Goal: Book appointment/travel/reservation

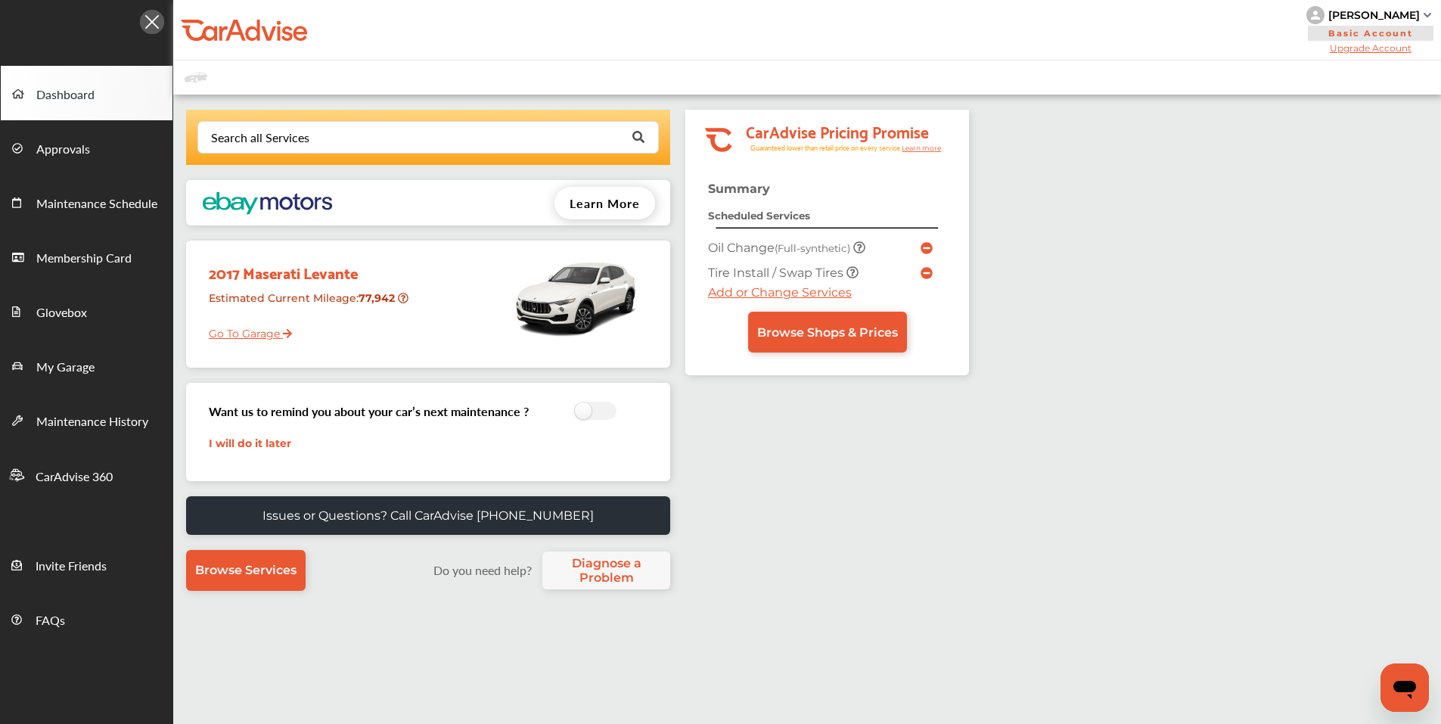
click at [925, 243] on icon at bounding box center [927, 248] width 12 height 12
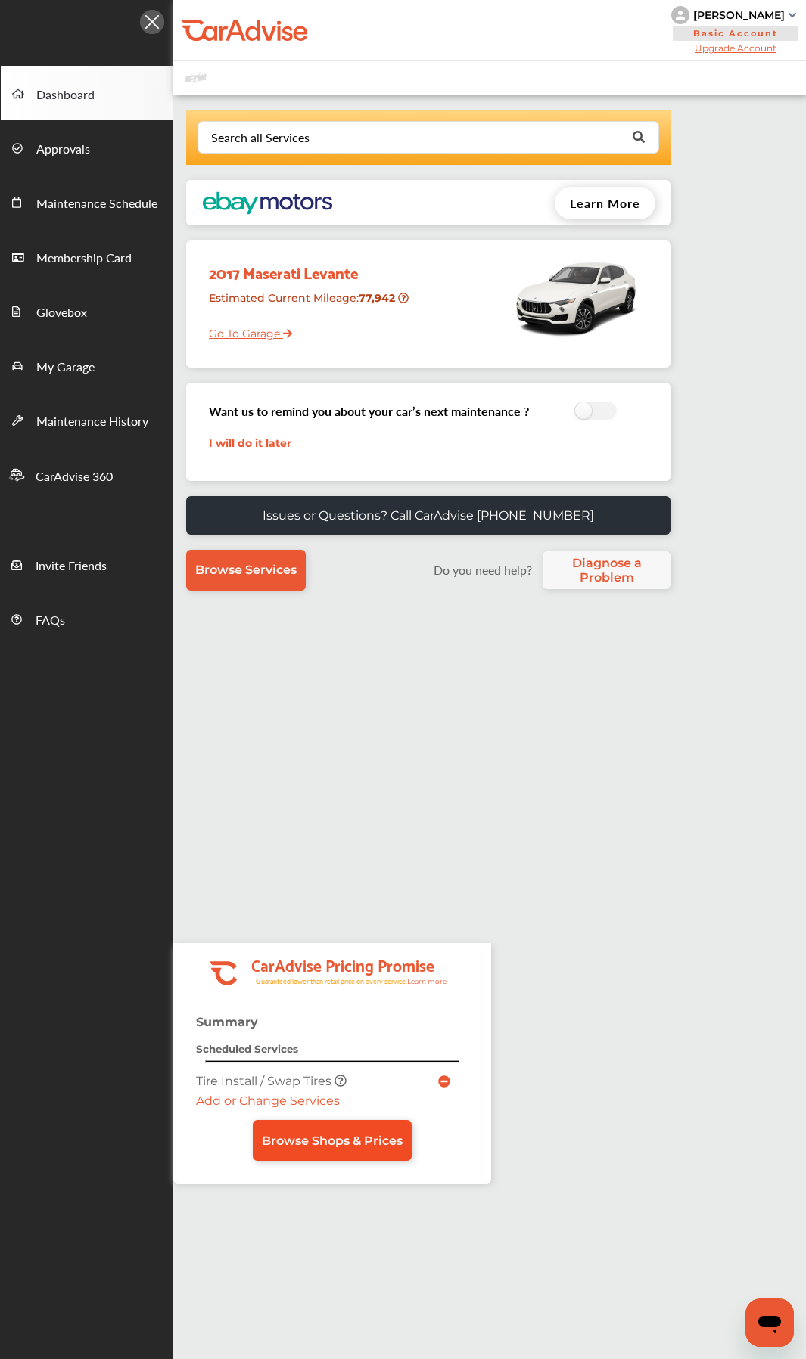
click at [360, 723] on link "Browse Shops & Prices" at bounding box center [332, 1140] width 159 height 41
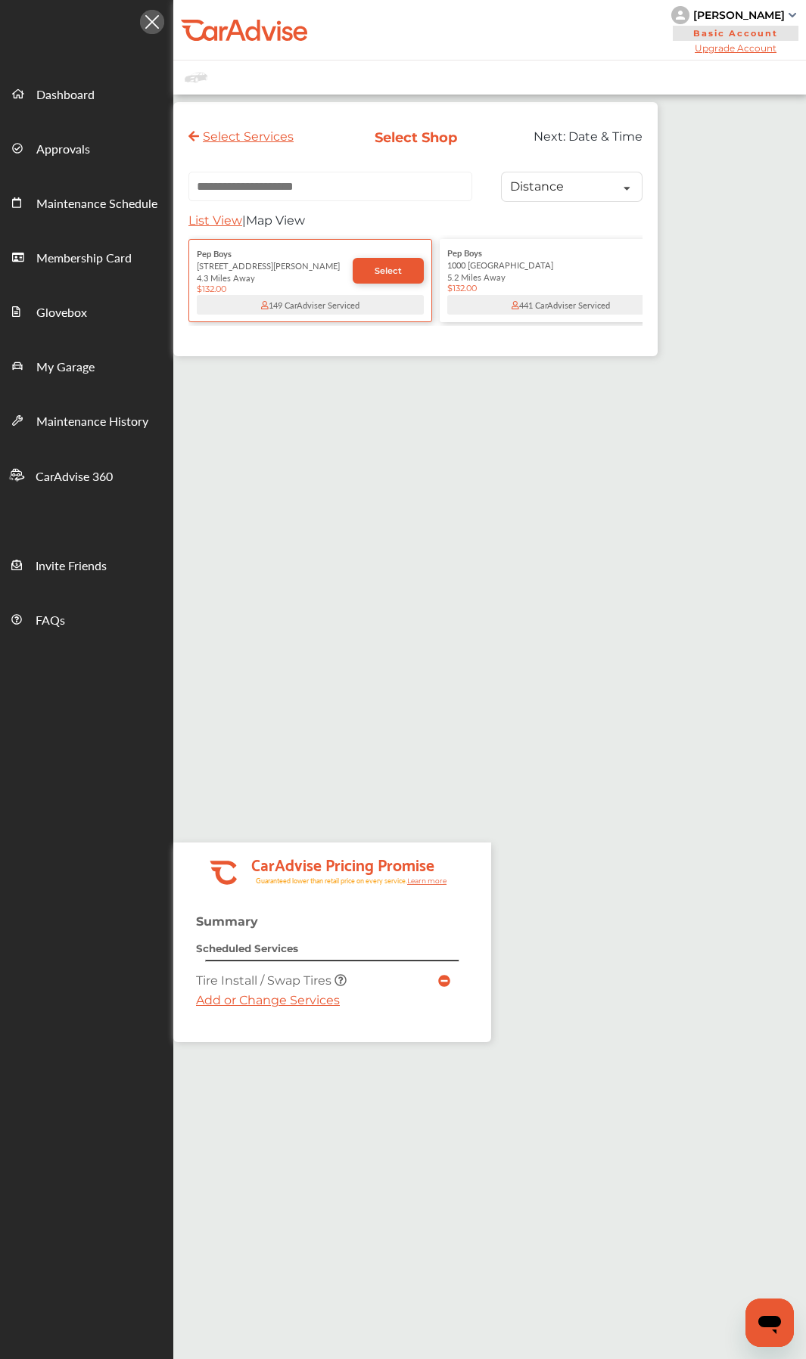
paste input "**********"
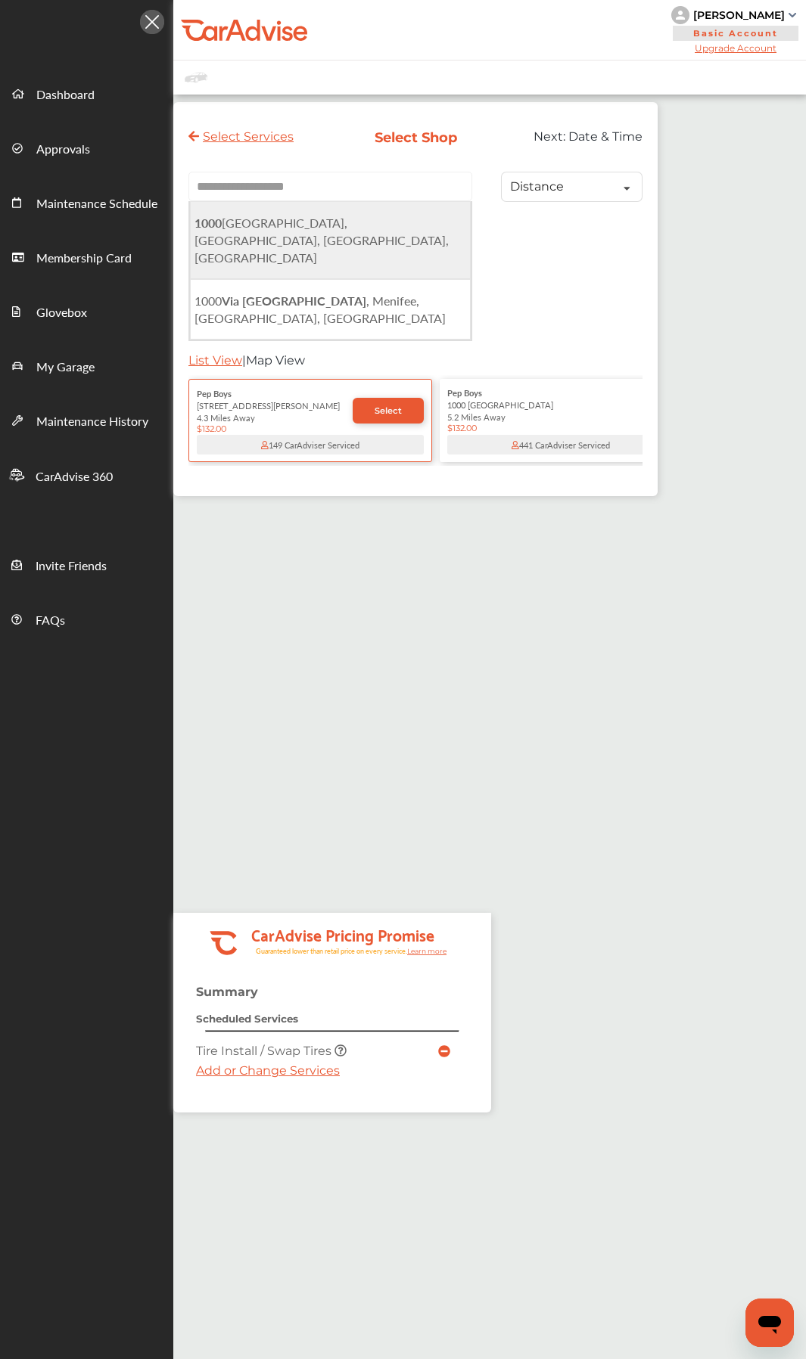
click at [386, 229] on span "[STREET_ADDRESS]" at bounding box center [321, 240] width 254 height 52
type input "**********"
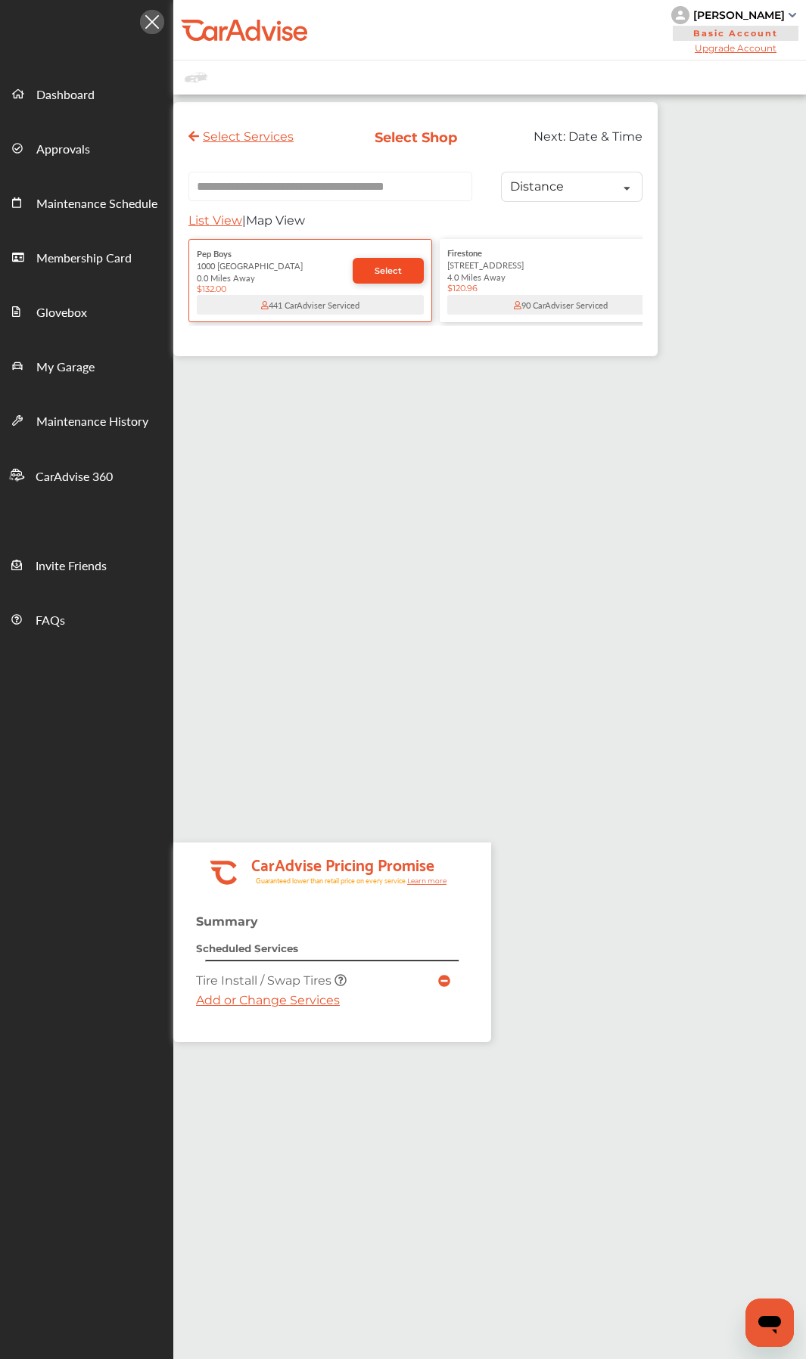
click at [382, 281] on link "Select" at bounding box center [388, 271] width 71 height 26
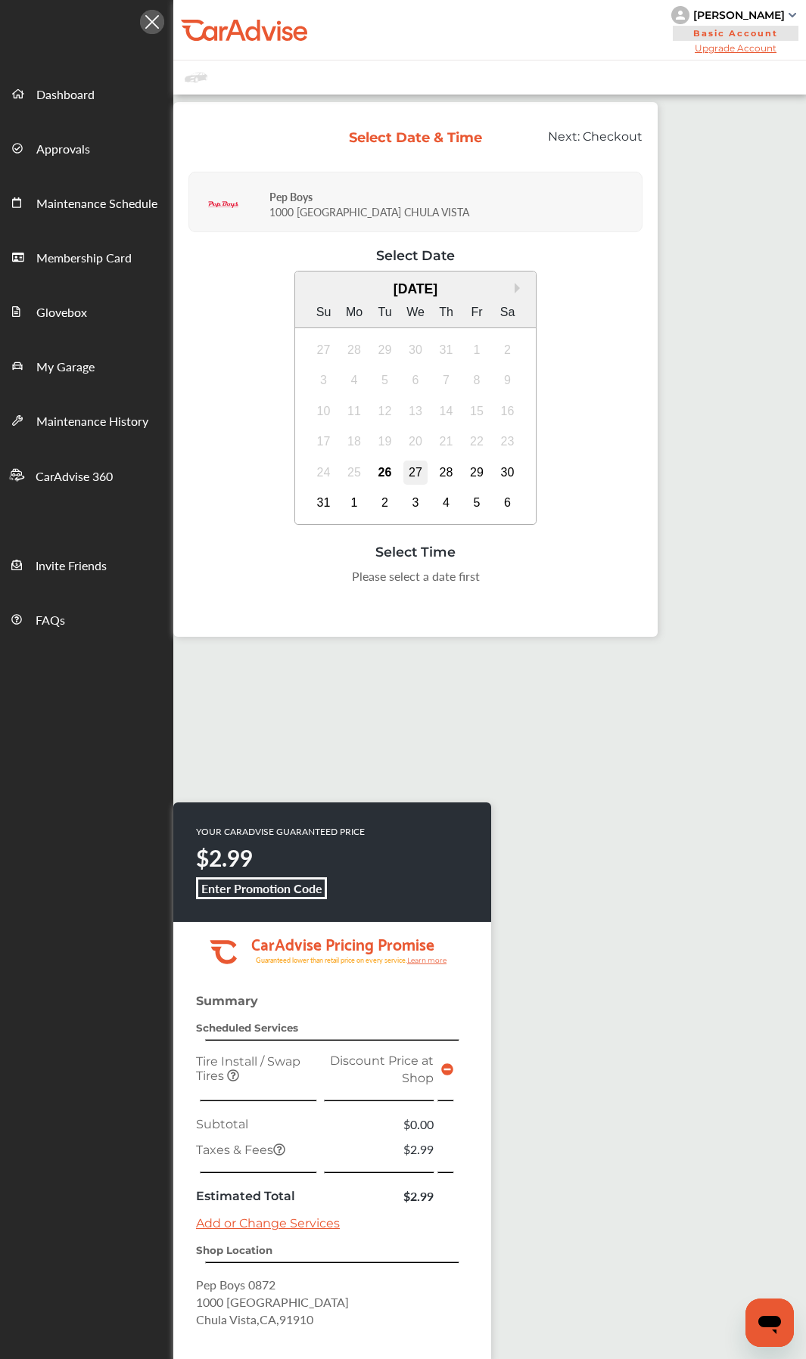
click at [409, 467] on div "27" at bounding box center [415, 473] width 24 height 24
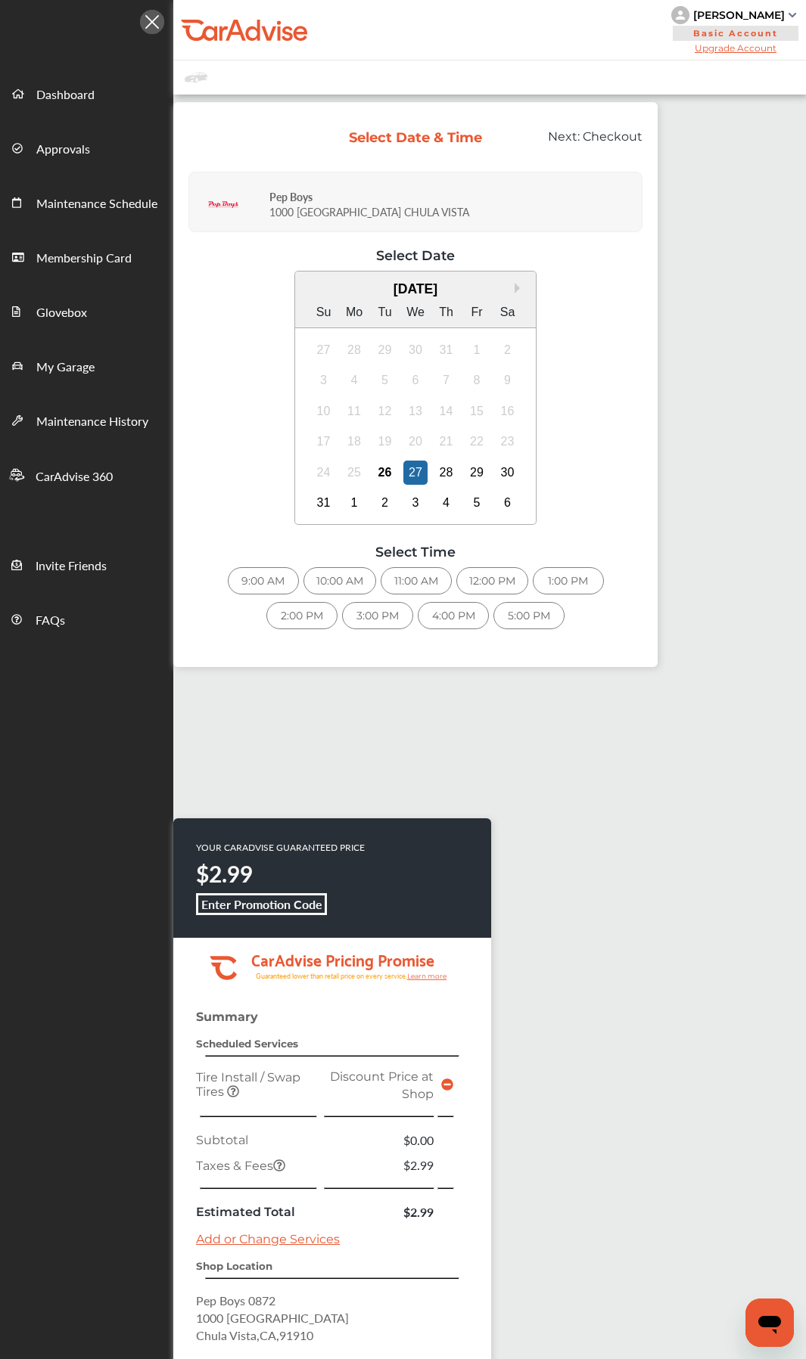
click at [456, 607] on div "4:00 PM" at bounding box center [453, 615] width 71 height 27
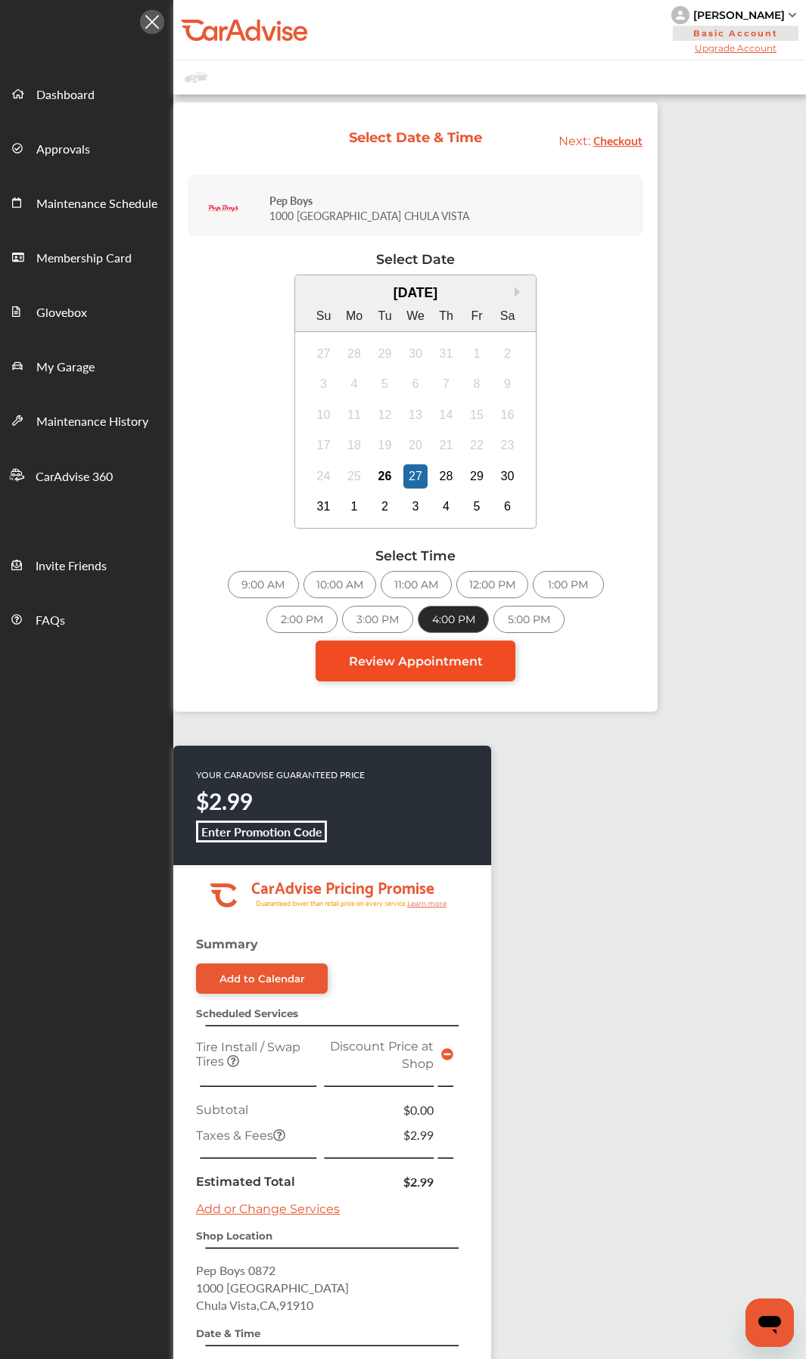
click at [434, 668] on span "Review Appointment" at bounding box center [416, 661] width 134 height 14
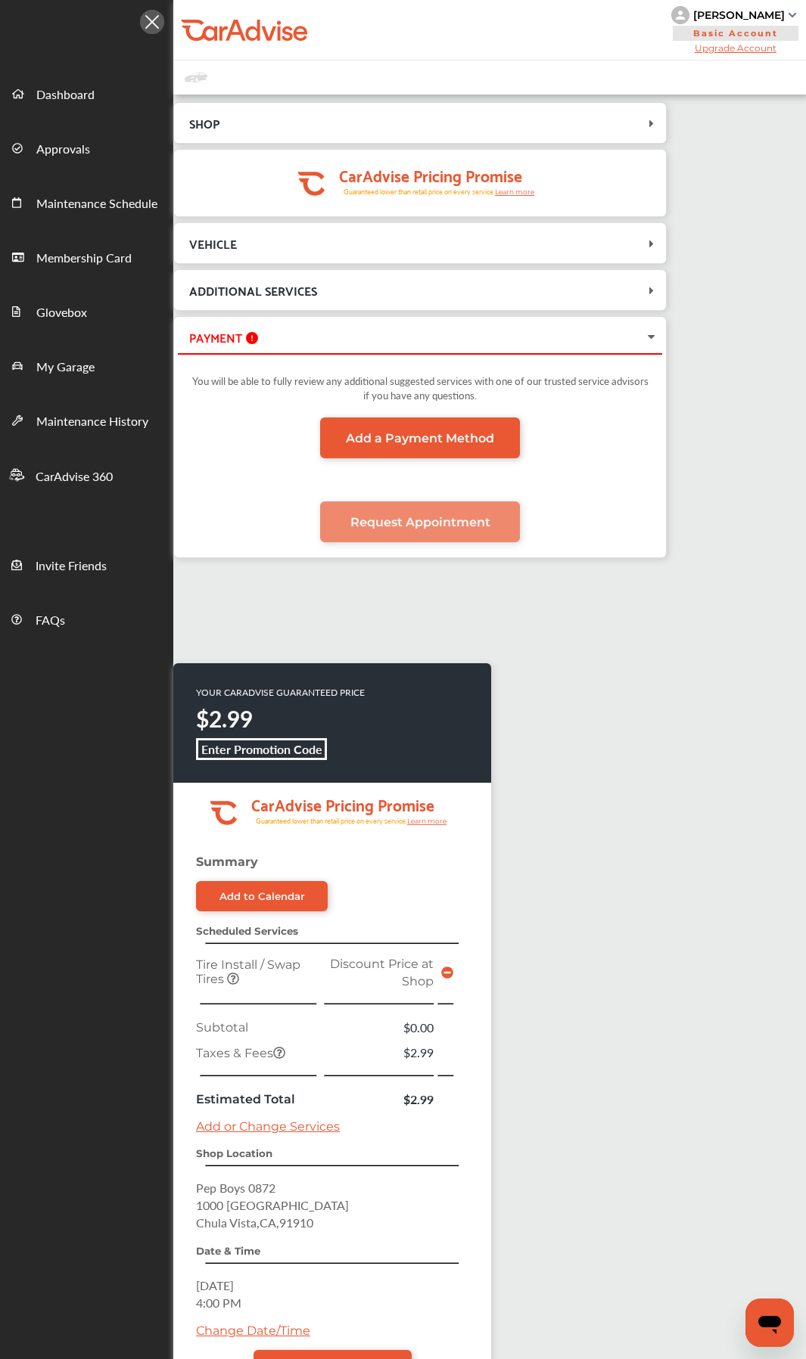
scroll to position [232, 0]
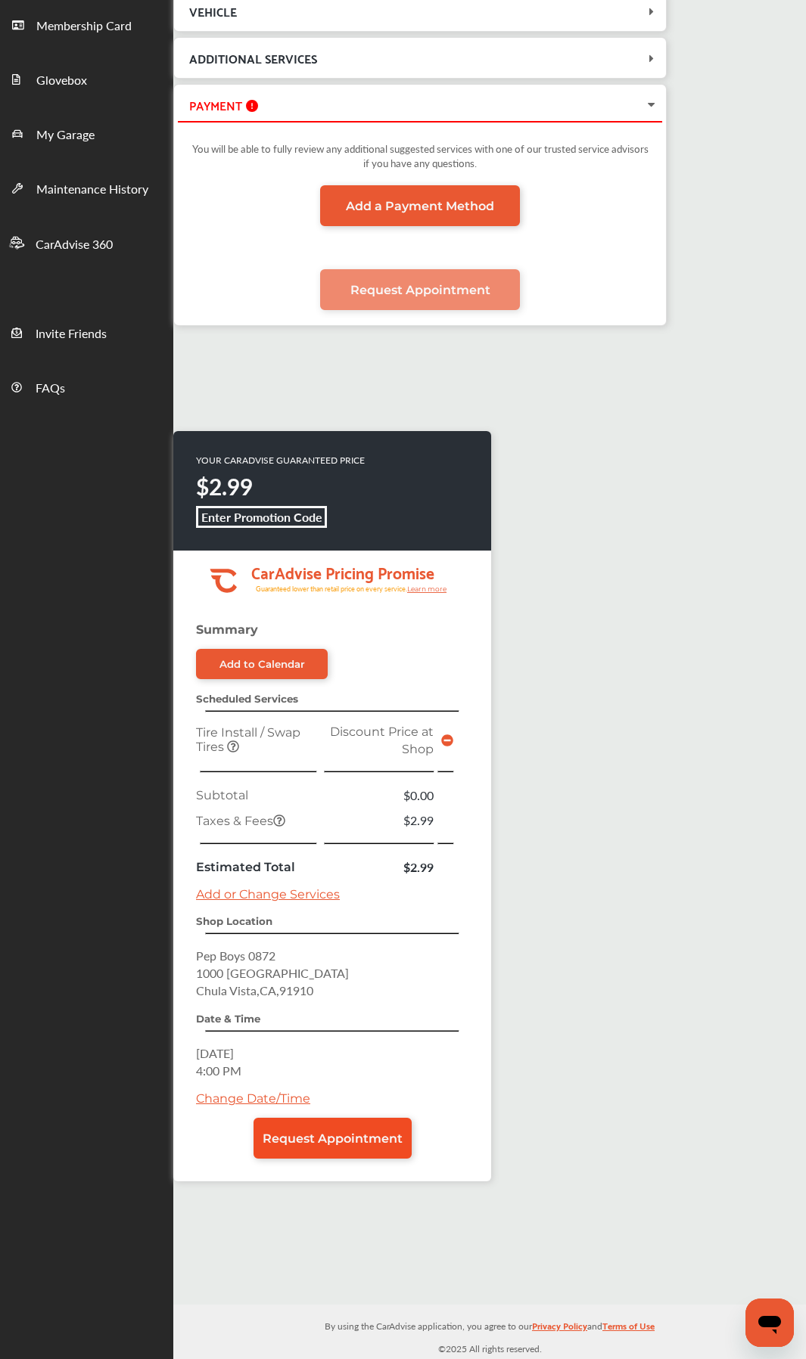
click at [328, 723] on span "Request Appointment" at bounding box center [333, 1139] width 140 height 14
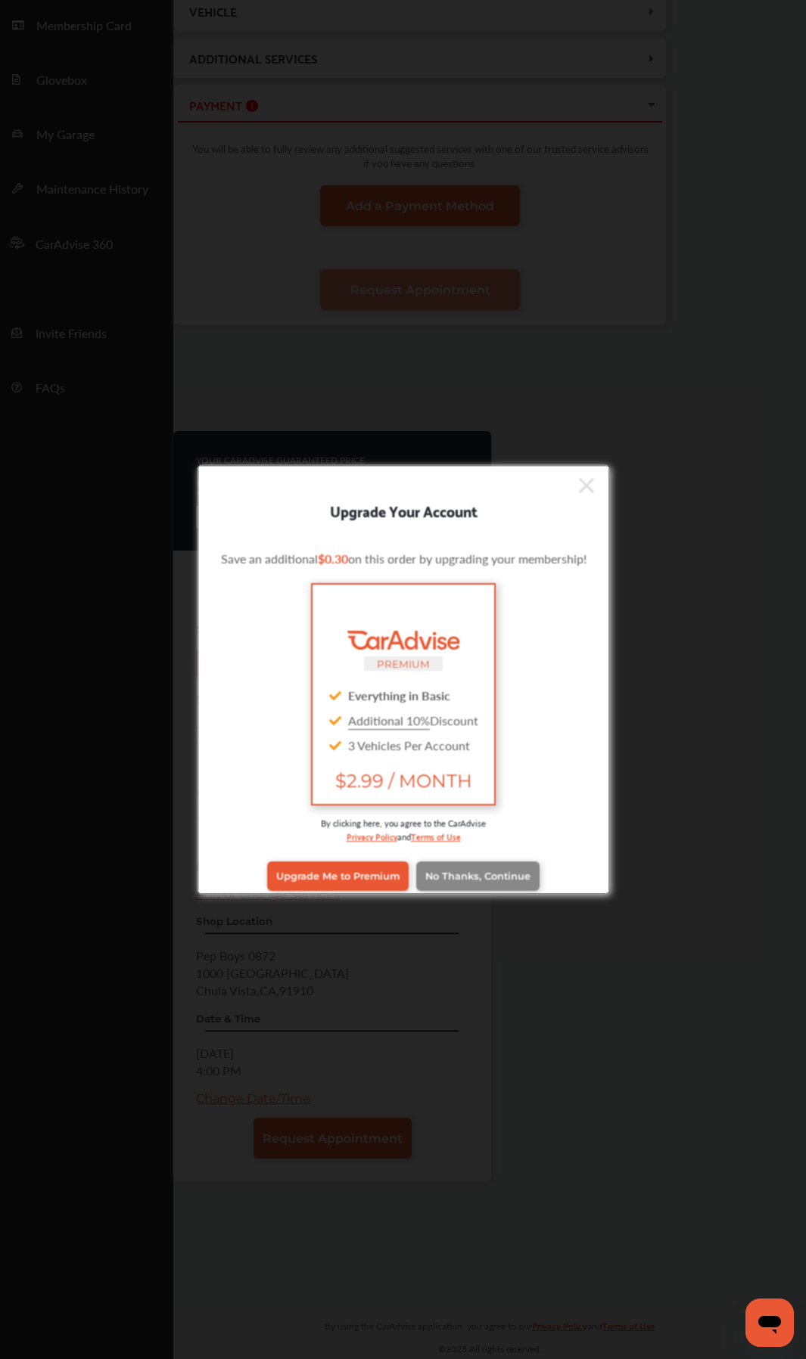
click at [424, 723] on span "No Thanks, Continue" at bounding box center [476, 876] width 105 height 11
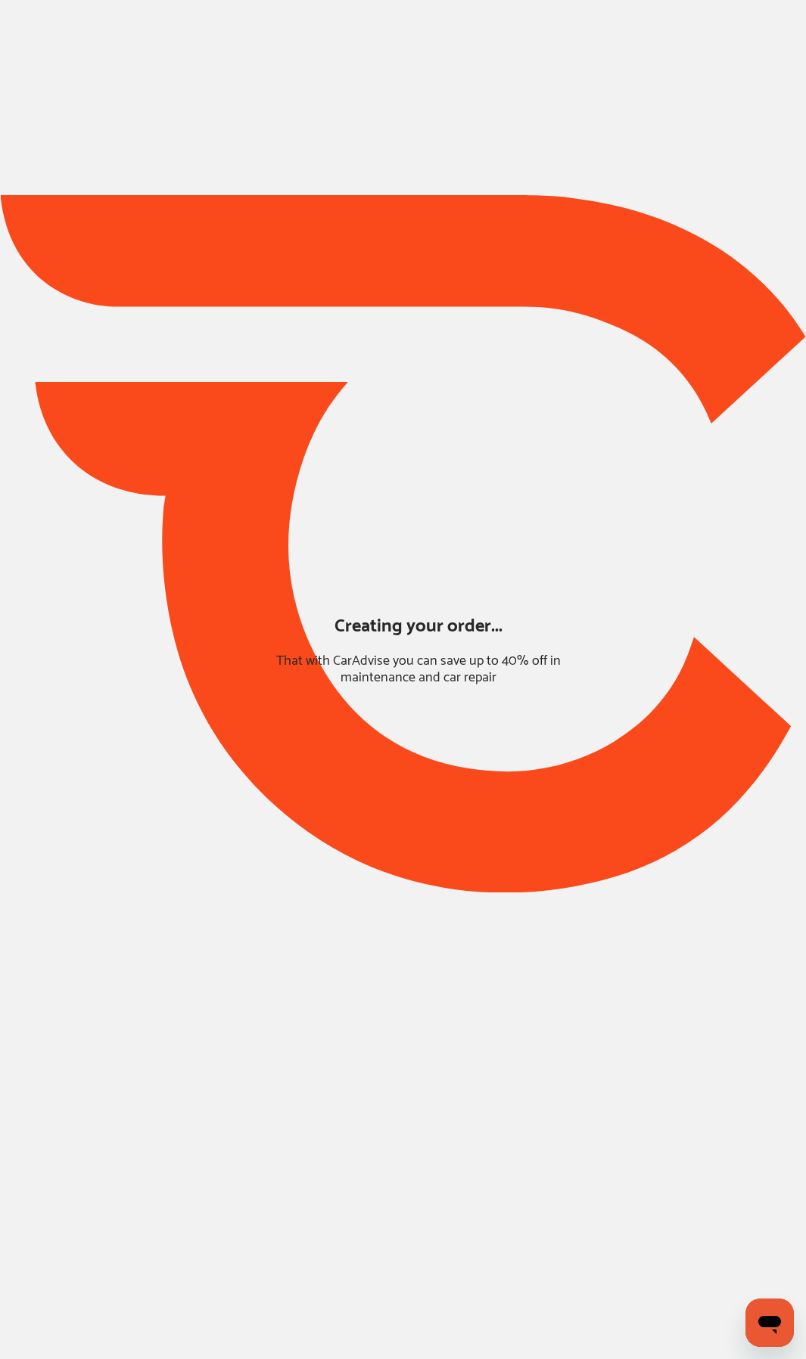
scroll to position [0, 0]
